Goal: Task Accomplishment & Management: Manage account settings

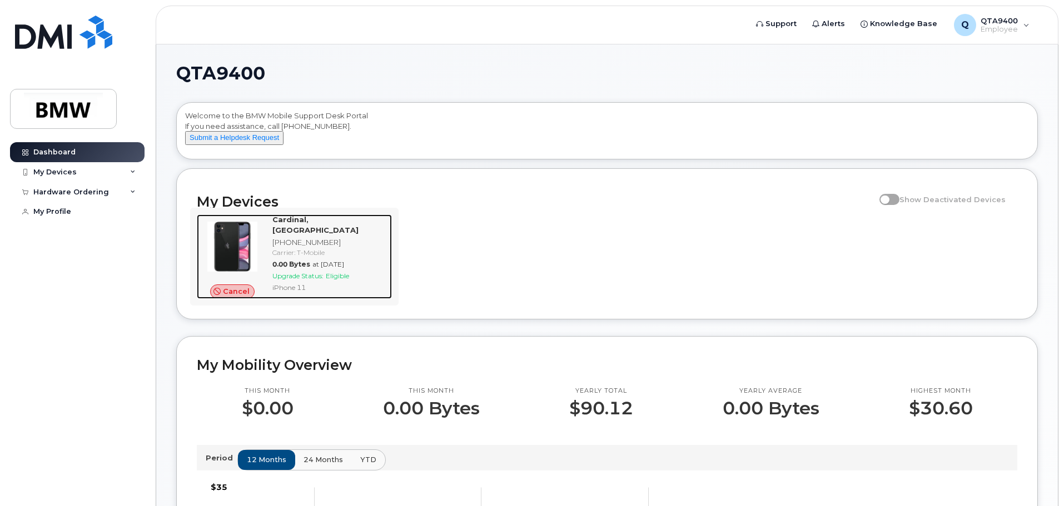
click at [238, 294] on div "Cancel" at bounding box center [232, 257] width 71 height 84
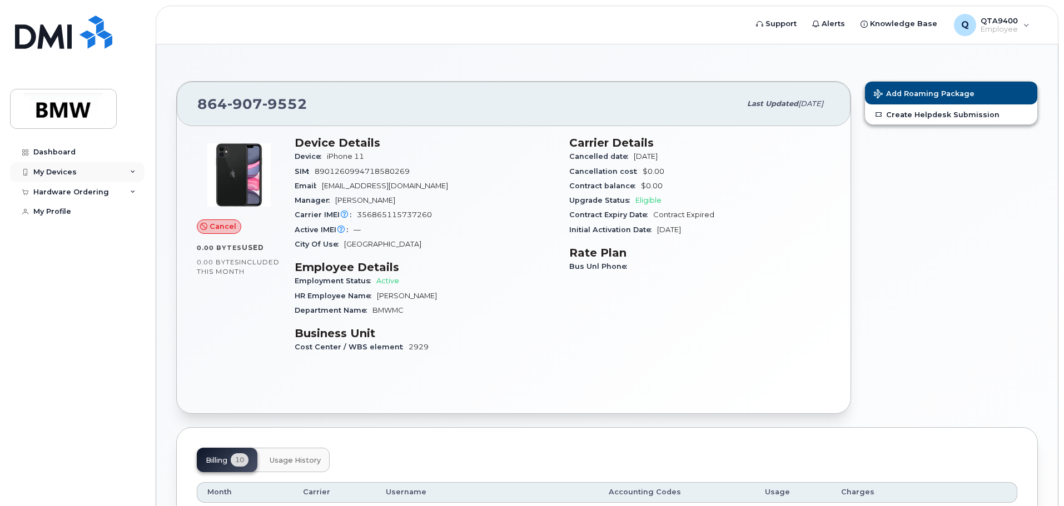
click at [84, 173] on div "My Devices" at bounding box center [77, 172] width 135 height 20
click at [512, 290] on div "HR Employee Name Jordan Cardinal" at bounding box center [425, 296] width 261 height 14
click at [213, 231] on span "Cancel" at bounding box center [223, 226] width 27 height 11
click at [211, 228] on span "Cancel" at bounding box center [223, 226] width 27 height 11
click at [1006, 24] on span "QTA9400" at bounding box center [998, 20] width 37 height 9
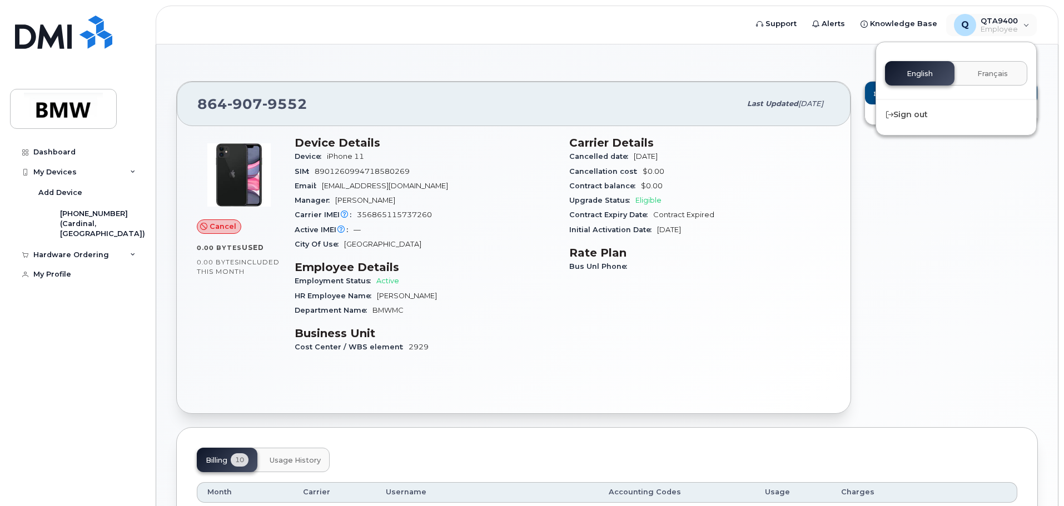
click at [941, 213] on div "Add Roaming Package Create Helpdesk Submission" at bounding box center [951, 247] width 187 height 346
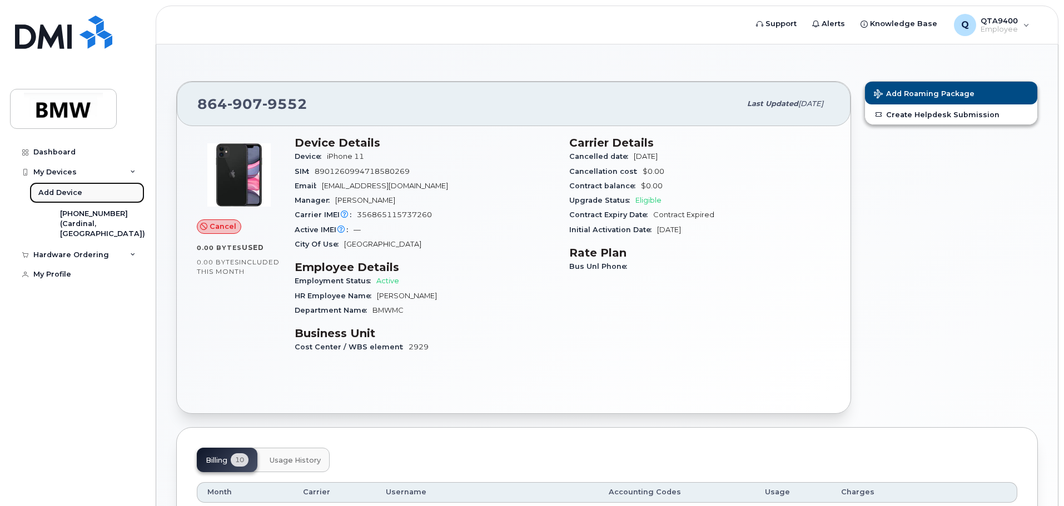
click at [77, 193] on div "Add Device" at bounding box center [60, 193] width 44 height 10
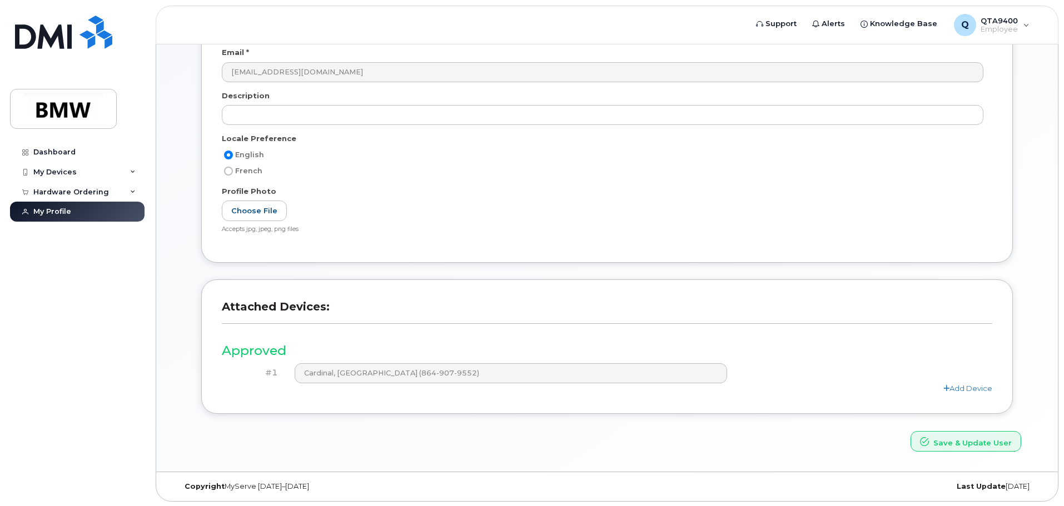
scroll to position [154, 0]
click at [972, 383] on link "Add Device" at bounding box center [967, 387] width 49 height 9
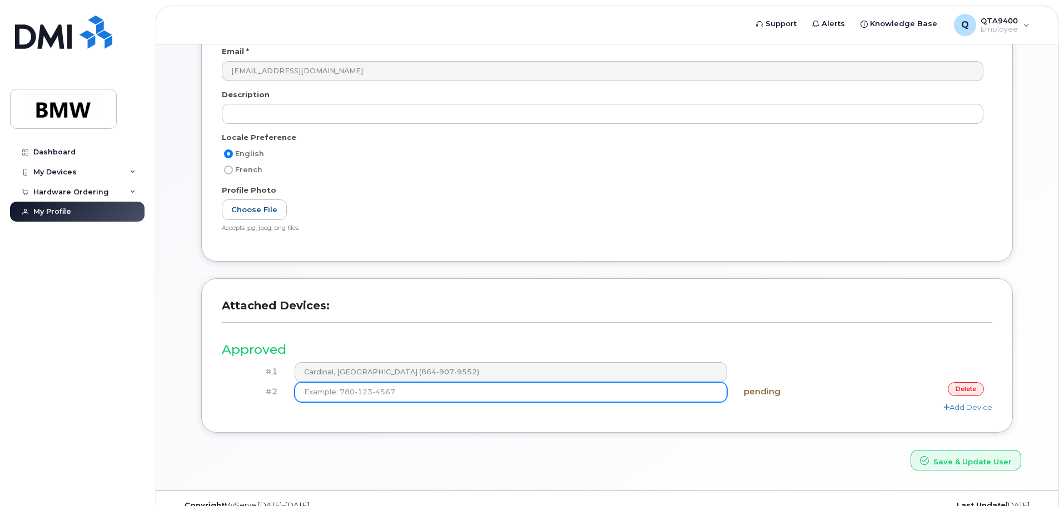
click at [506, 399] on input at bounding box center [511, 392] width 433 height 20
click at [503, 396] on input at bounding box center [511, 392] width 433 height 20
type input "(864) 783-4091"
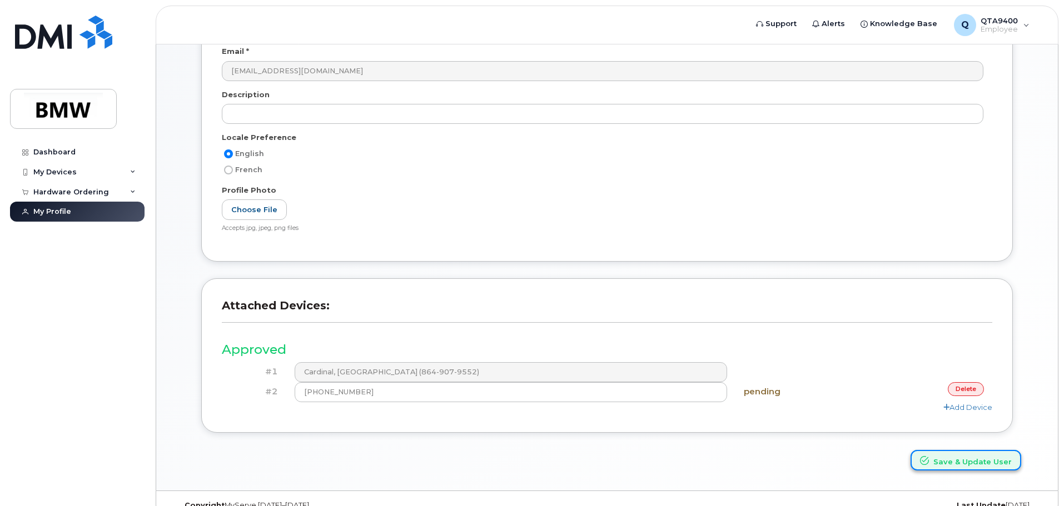
click at [950, 459] on button "Save & Update User" at bounding box center [965, 460] width 111 height 21
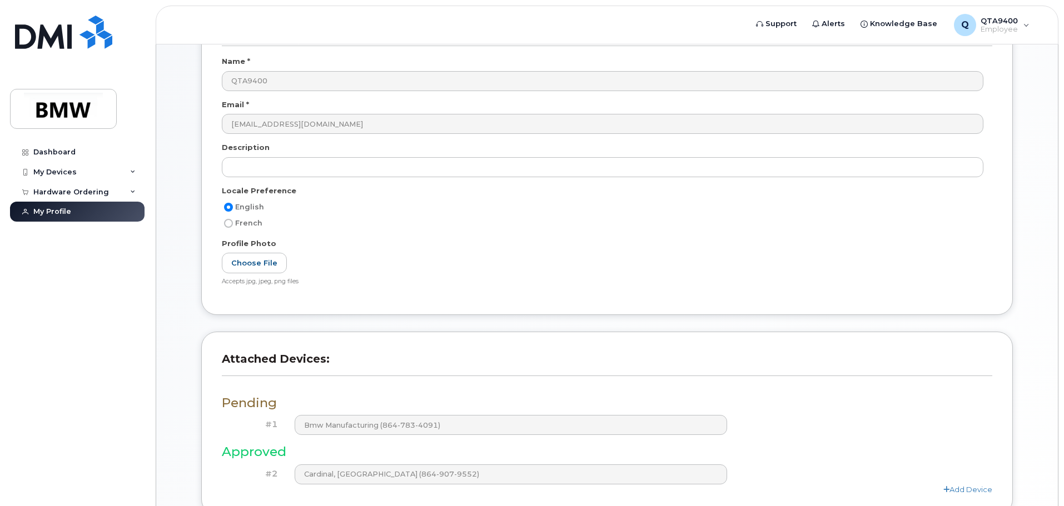
scroll to position [251, 0]
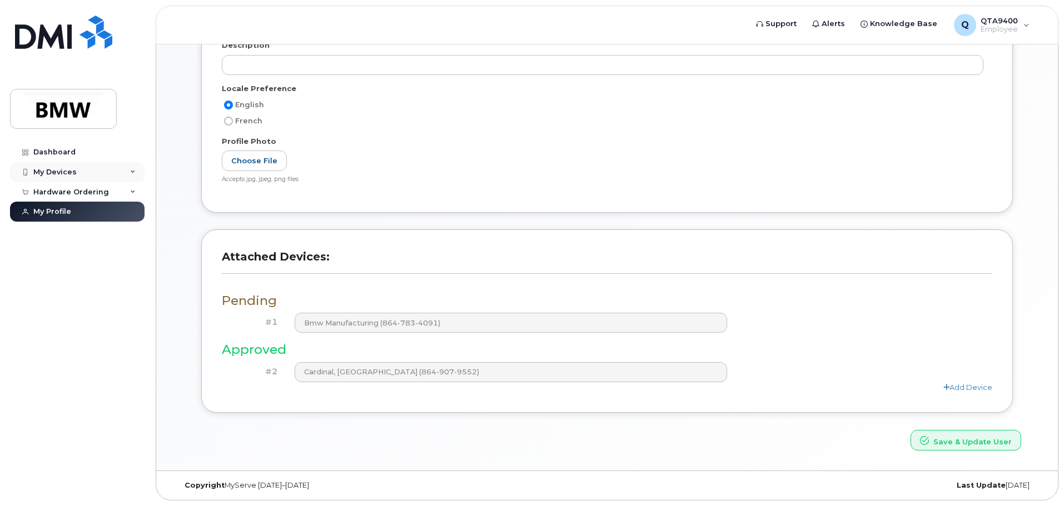
drag, startPoint x: 430, startPoint y: 373, endPoint x: 89, endPoint y: 177, distance: 393.9
click at [89, 177] on div "My Devices" at bounding box center [77, 172] width 135 height 20
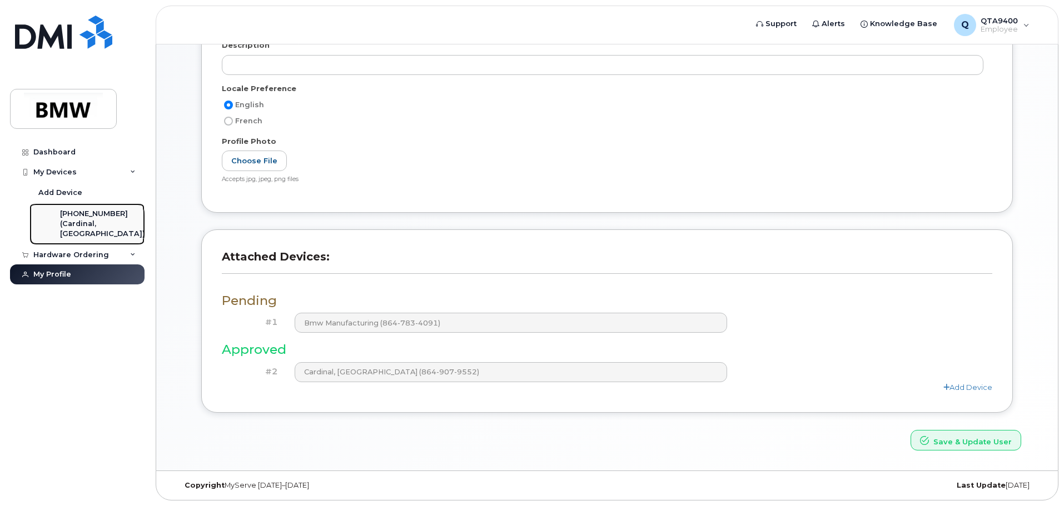
click at [87, 226] on div "(Cardinal, [GEOGRAPHIC_DATA])" at bounding box center [102, 229] width 85 height 21
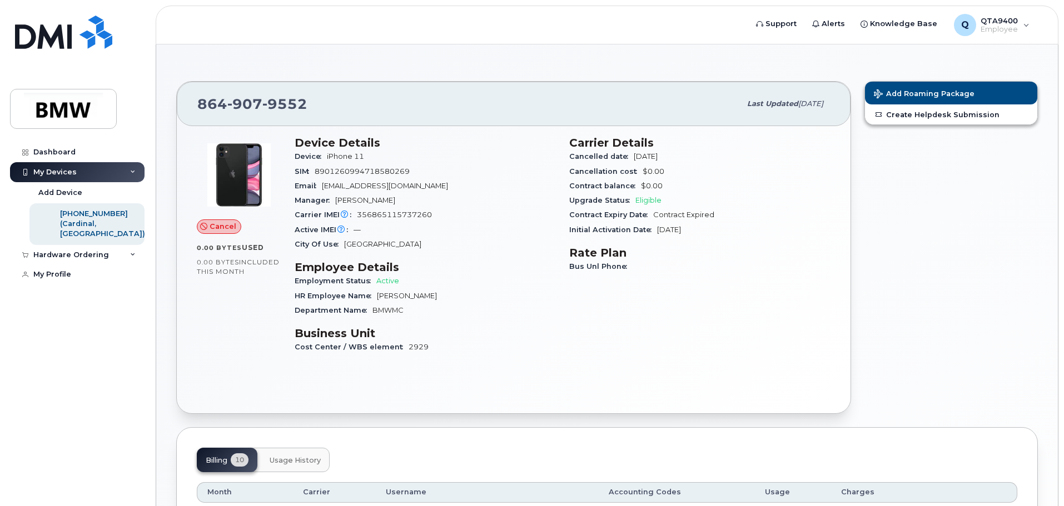
click at [205, 227] on icon at bounding box center [203, 226] width 7 height 7
click at [1014, 25] on div "QTA9400 Employee" at bounding box center [997, 25] width 42 height 18
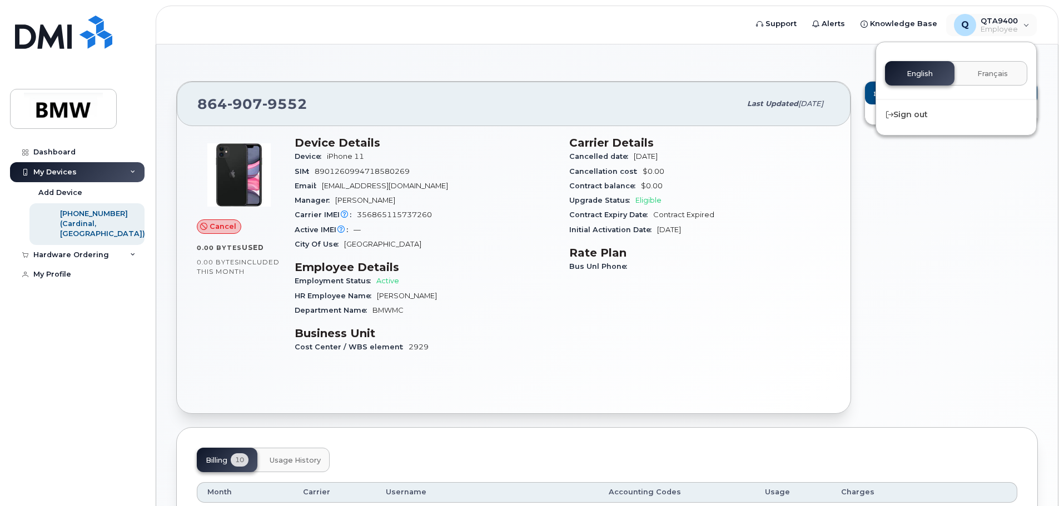
click at [972, 211] on div "Add Roaming Package Create Helpdesk Submission" at bounding box center [951, 247] width 187 height 346
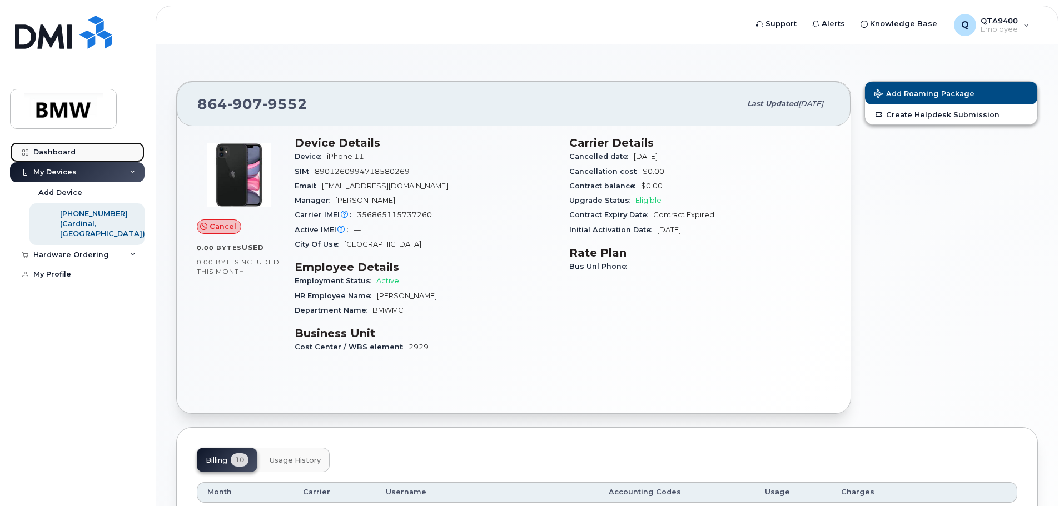
click at [63, 158] on link "Dashboard" at bounding box center [77, 152] width 135 height 20
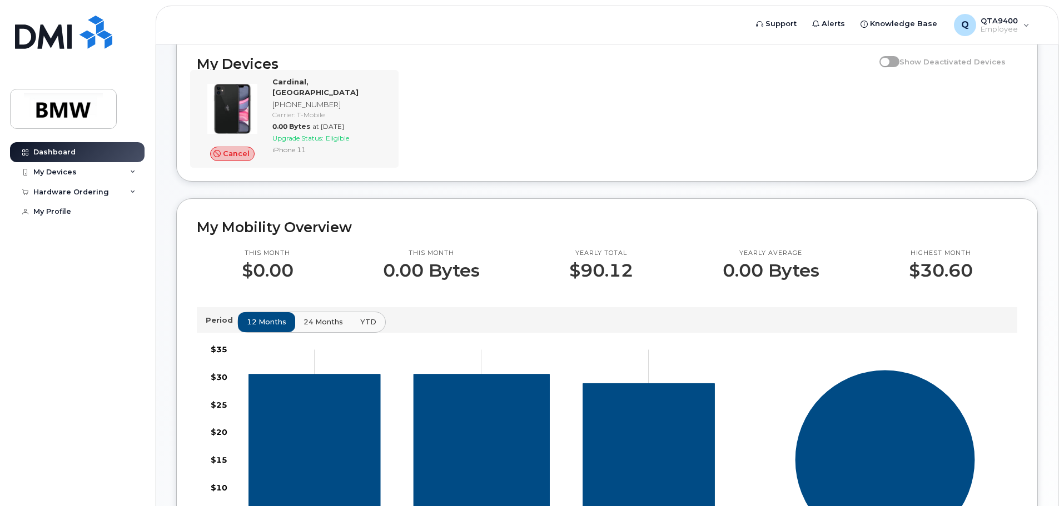
scroll to position [111, 0]
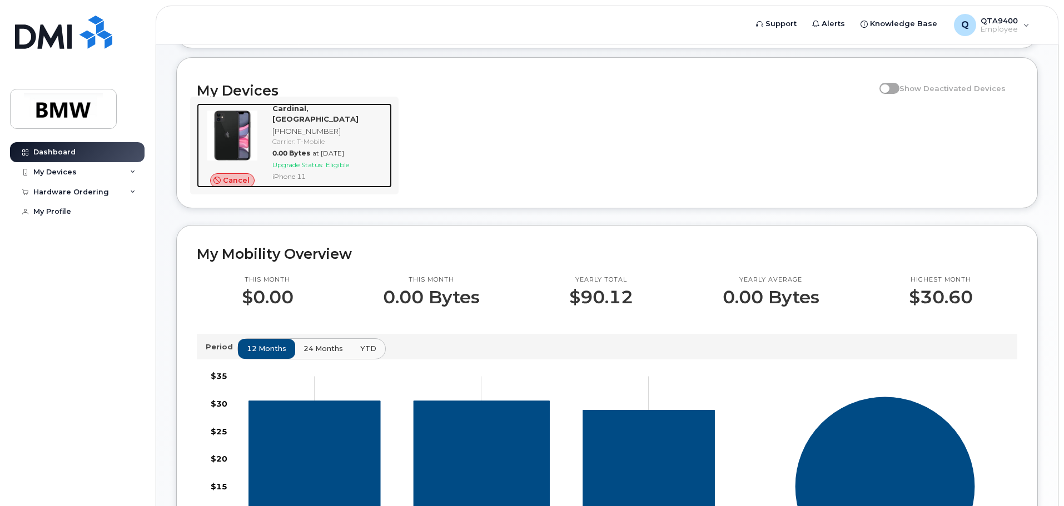
click at [230, 186] on span "Cancel" at bounding box center [236, 180] width 27 height 11
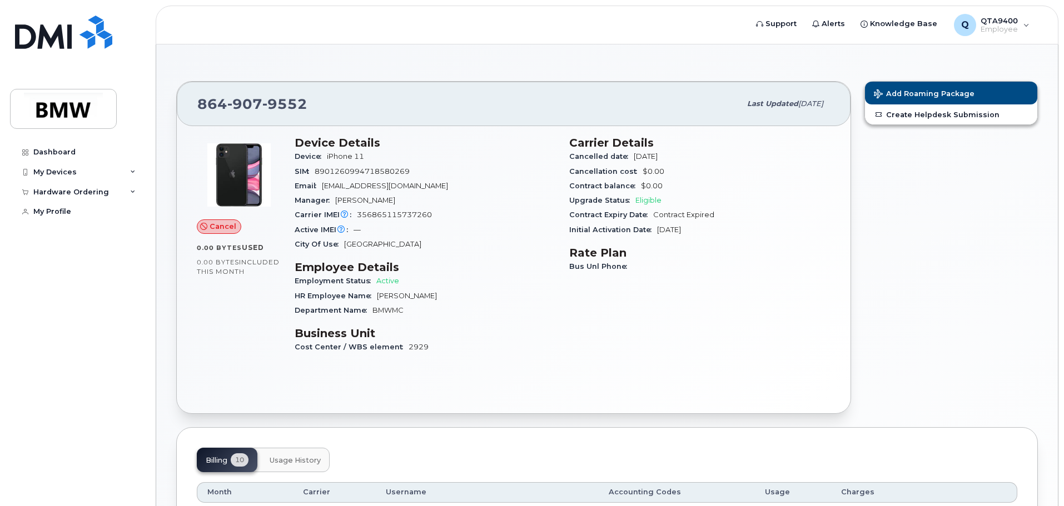
click at [210, 225] on span "Cancel" at bounding box center [223, 226] width 27 height 11
drag, startPoint x: 209, startPoint y: 225, endPoint x: 218, endPoint y: 225, distance: 8.9
click at [212, 225] on span "Cancel" at bounding box center [223, 226] width 27 height 11
drag, startPoint x: 223, startPoint y: 224, endPoint x: 212, endPoint y: 228, distance: 12.0
click at [223, 225] on span "Cancel" at bounding box center [223, 226] width 27 height 11
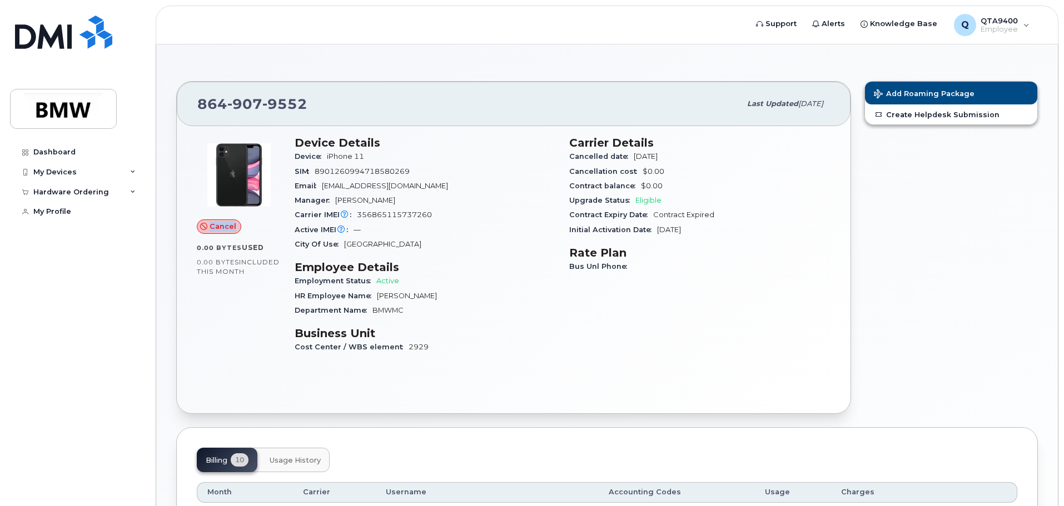
click at [208, 228] on div "Cancel" at bounding box center [219, 227] width 44 height 14
drag, startPoint x: 246, startPoint y: 316, endPoint x: 281, endPoint y: 318, distance: 35.1
click at [247, 317] on div "Cancel 0.00 Bytes  used 0.00 Bytes  included this month" at bounding box center [239, 249] width 98 height 241
click at [909, 111] on link "Create Helpdesk Submission" at bounding box center [951, 114] width 172 height 20
click at [213, 228] on span "Cancel" at bounding box center [223, 226] width 27 height 11
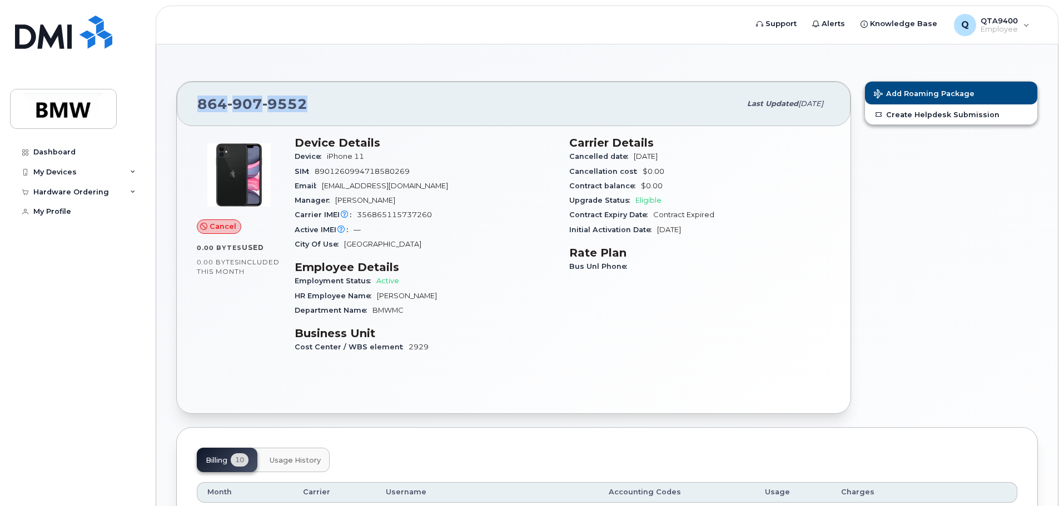
drag, startPoint x: 301, startPoint y: 102, endPoint x: 171, endPoint y: 99, distance: 130.1
click at [171, 99] on div "[PHONE_NUMBER] Last updated [DATE] Cancel 0.00 Bytes  used 0.00 Bytes  included…" at bounding box center [514, 247] width 688 height 346
copy span "[PHONE_NUMBER]"
click at [796, 28] on span "Support" at bounding box center [780, 23] width 31 height 11
